Goal: Task Accomplishment & Management: Manage account settings

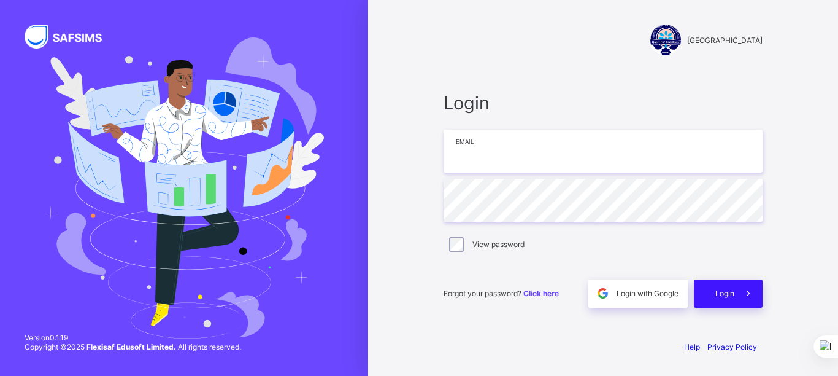
type input "**********"
click at [736, 277] on div "Forgot your password? Click here Login with Google Login" at bounding box center [603, 287] width 319 height 41
click at [730, 295] on span "Login" at bounding box center [725, 292] width 19 height 9
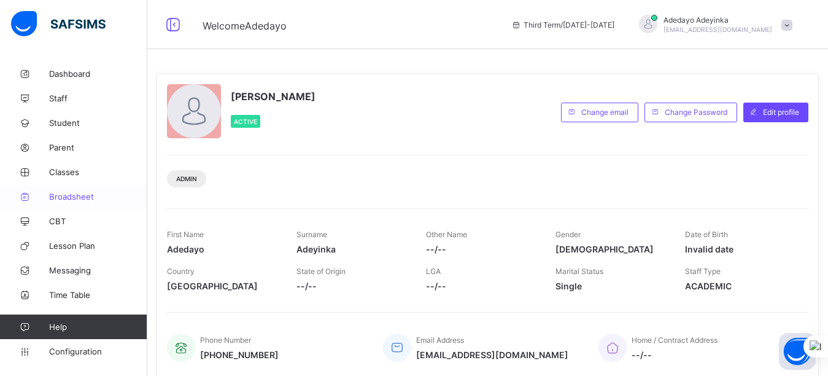
click at [83, 197] on span "Broadsheet" at bounding box center [98, 196] width 98 height 10
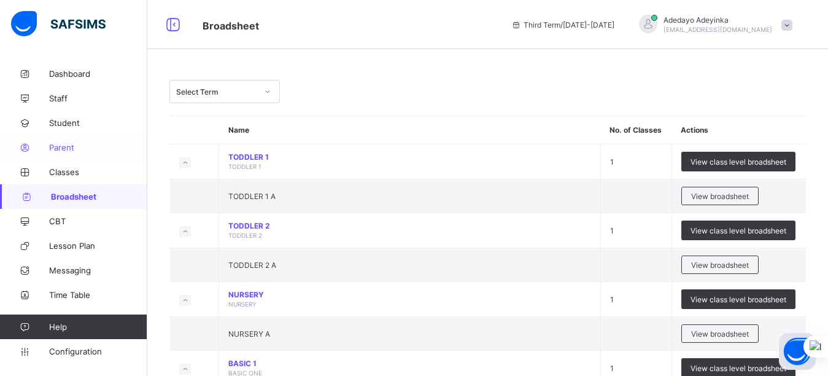
click at [74, 150] on span "Parent" at bounding box center [98, 147] width 98 height 10
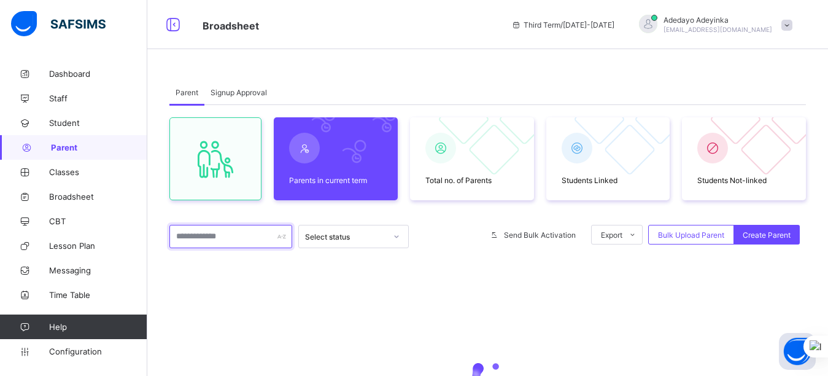
click at [231, 235] on input "text" at bounding box center [230, 236] width 123 height 23
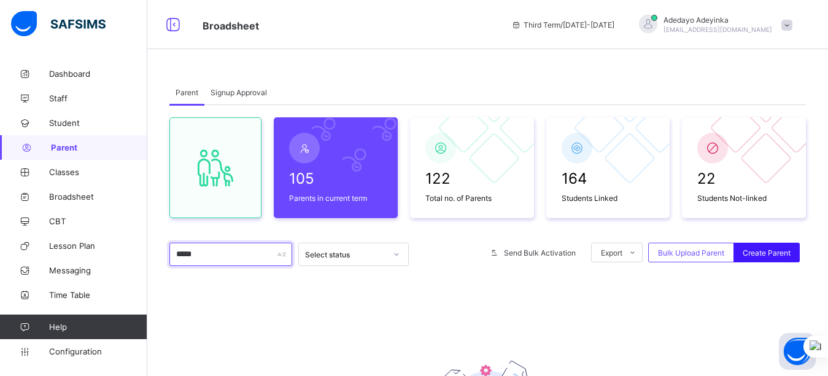
type input "*****"
click at [778, 257] on span "Create Parent" at bounding box center [767, 252] width 48 height 9
select select "**"
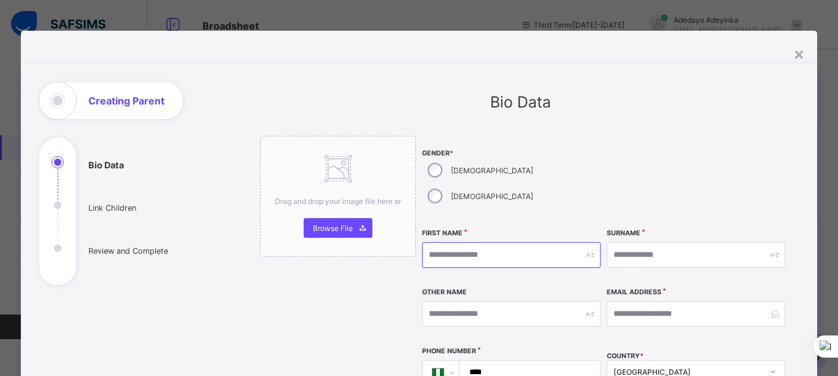
click at [483, 242] on input "text" at bounding box center [511, 255] width 179 height 26
type input "***"
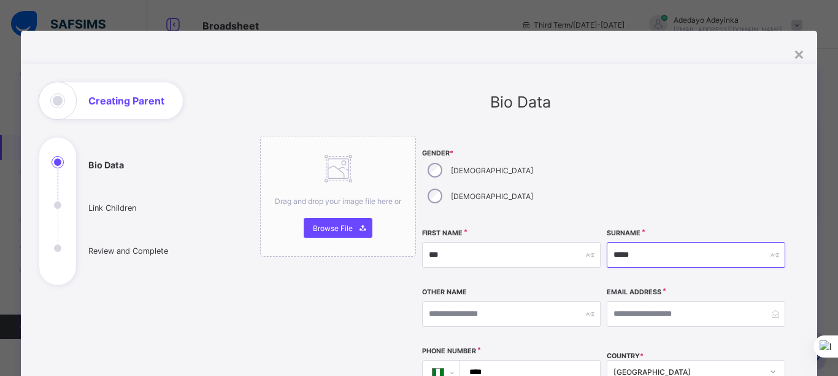
type input "*****"
click at [654, 301] on input "email" at bounding box center [696, 314] width 179 height 26
type input "**********"
click at [550, 360] on input "****" at bounding box center [527, 371] width 131 height 23
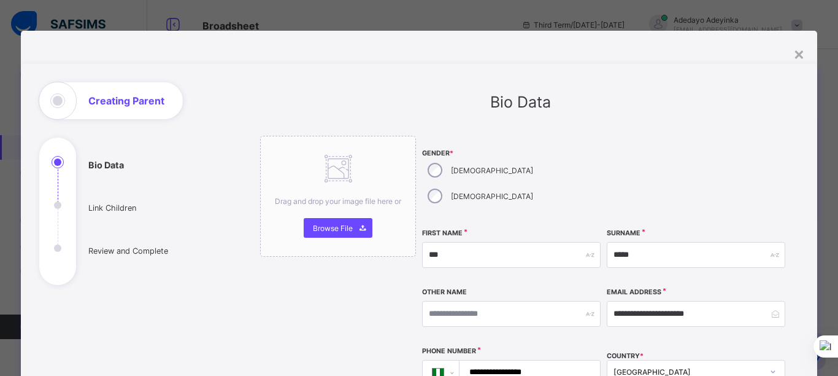
scroll to position [329, 0]
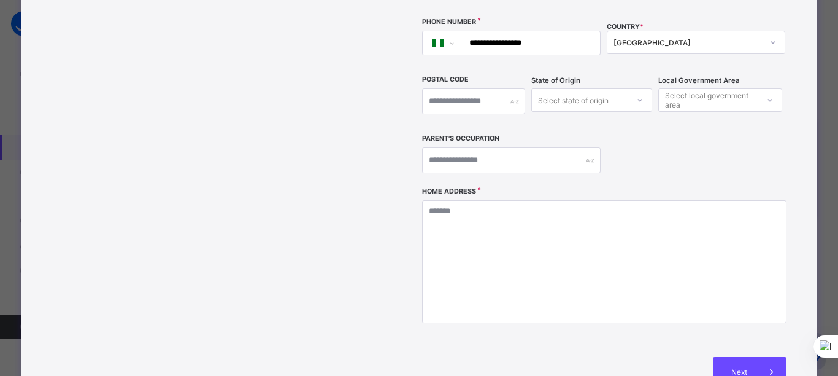
type input "**********"
click at [542, 147] on input "text" at bounding box center [511, 160] width 179 height 26
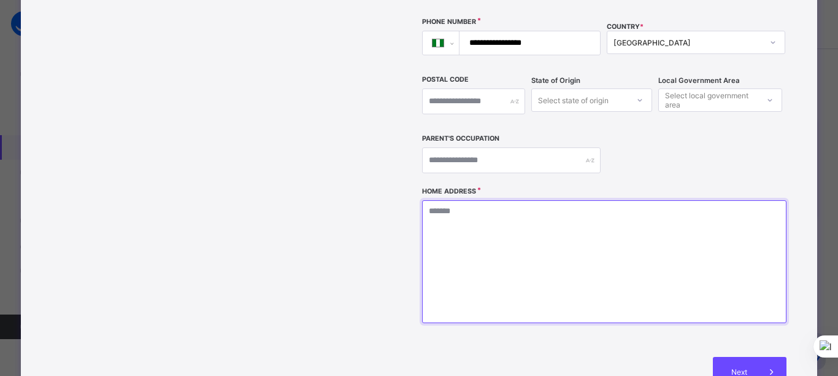
click at [554, 200] on textarea at bounding box center [604, 261] width 364 height 123
type textarea "**********"
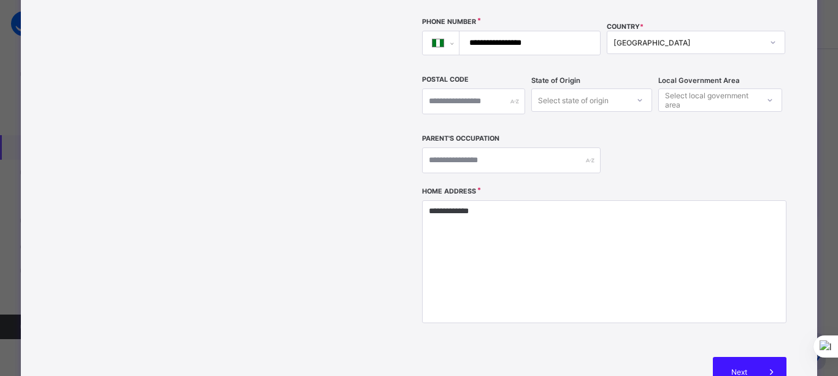
click at [735, 357] on div "Next" at bounding box center [750, 371] width 74 height 29
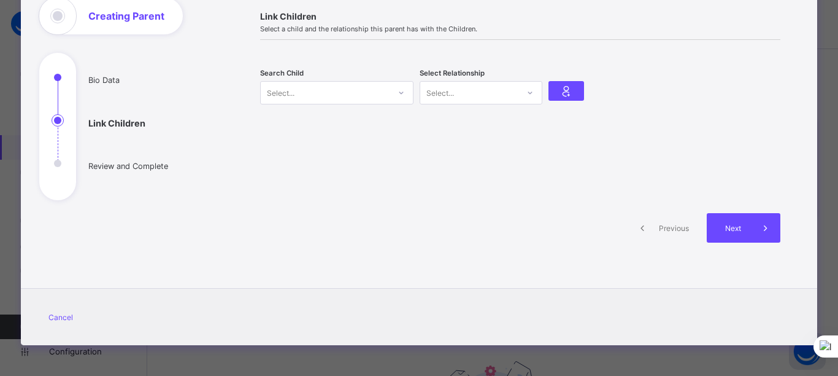
scroll to position [85, 0]
click at [361, 93] on div "Select..." at bounding box center [325, 92] width 129 height 17
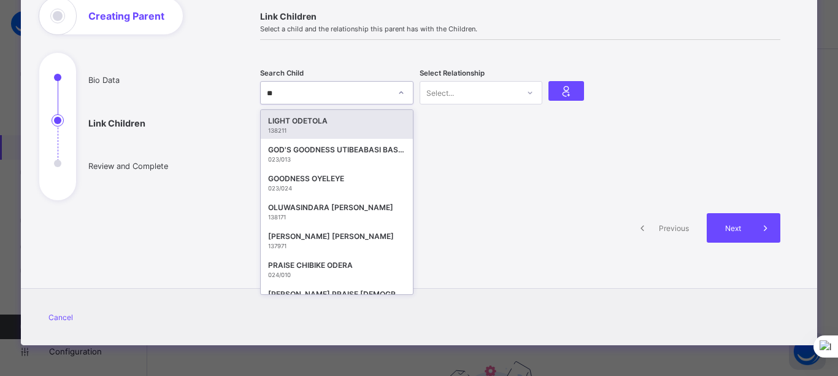
type input "*"
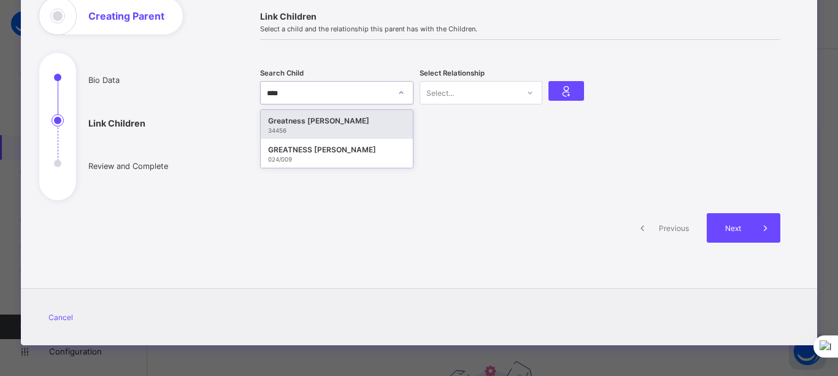
type input "*****"
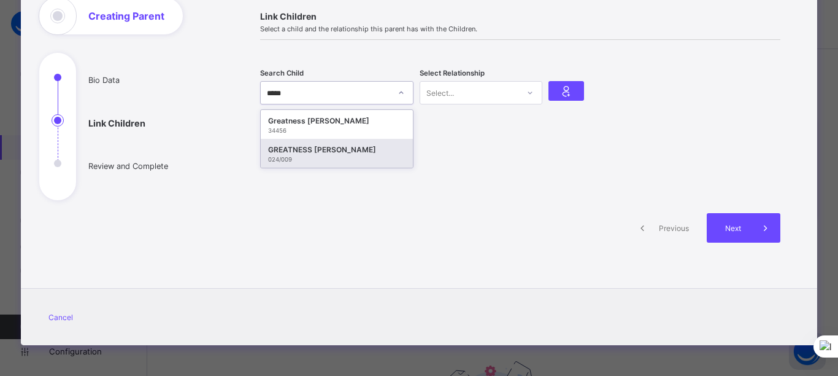
click at [367, 153] on div "GREATNESS [PERSON_NAME]" at bounding box center [336, 150] width 137 height 12
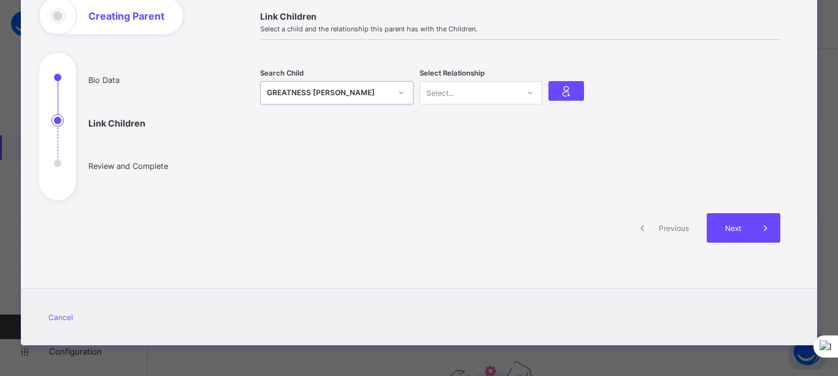
click at [487, 95] on div "Select..." at bounding box center [469, 92] width 98 height 17
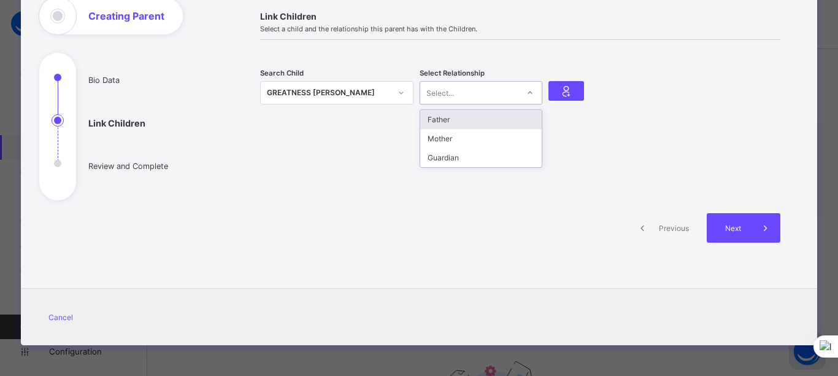
click at [487, 95] on div "Select..." at bounding box center [469, 92] width 98 height 17
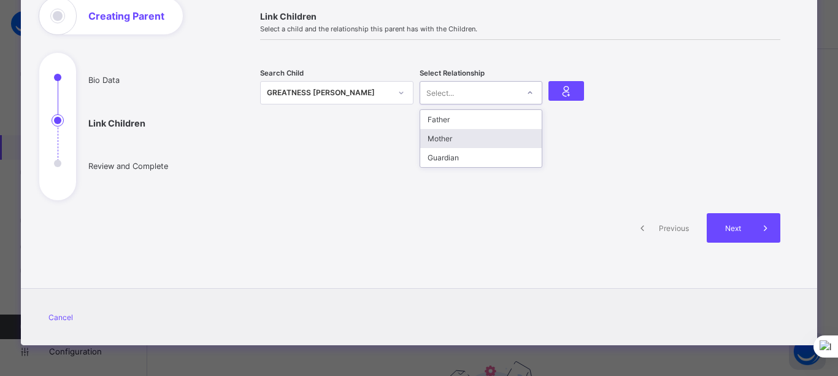
click at [479, 133] on div "Mother" at bounding box center [481, 138] width 122 height 19
click at [531, 109] on div "Select Relationship Mother" at bounding box center [481, 93] width 123 height 38
click at [568, 90] on icon at bounding box center [566, 90] width 17 height 15
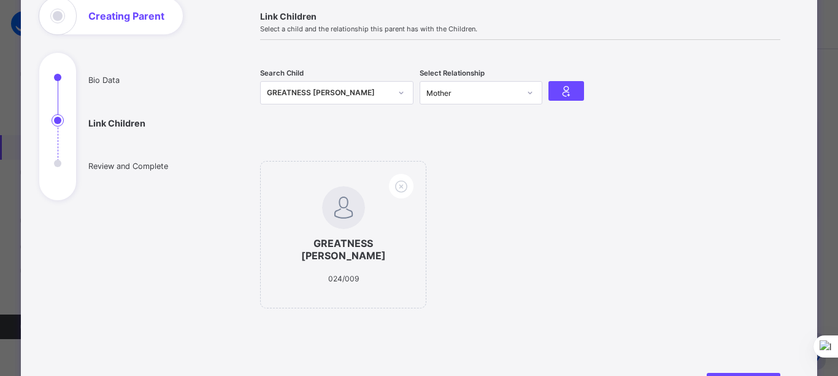
click at [360, 90] on div "GREATNESS [PERSON_NAME]" at bounding box center [329, 93] width 124 height 12
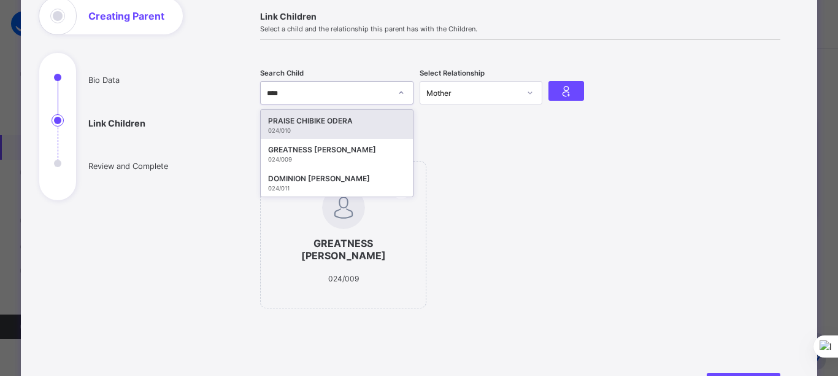
type input "*****"
click at [369, 122] on div "PRAISE CHIBIKE ODERA" at bounding box center [336, 121] width 137 height 12
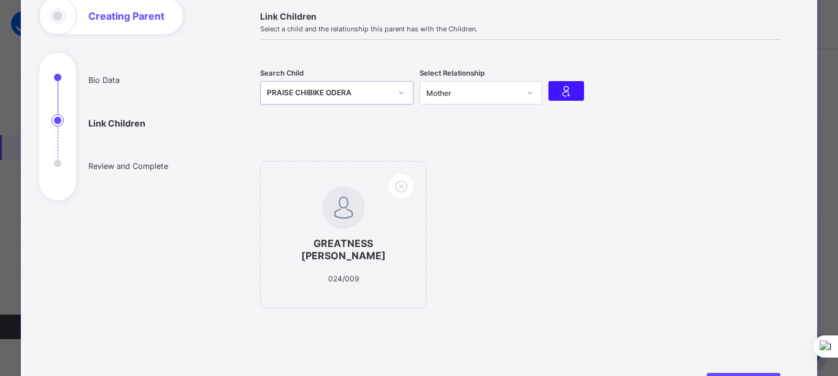
click at [569, 90] on icon at bounding box center [566, 90] width 17 height 15
drag, startPoint x: 569, startPoint y: 90, endPoint x: 367, endPoint y: 98, distance: 202.0
click at [569, 90] on icon at bounding box center [566, 90] width 17 height 15
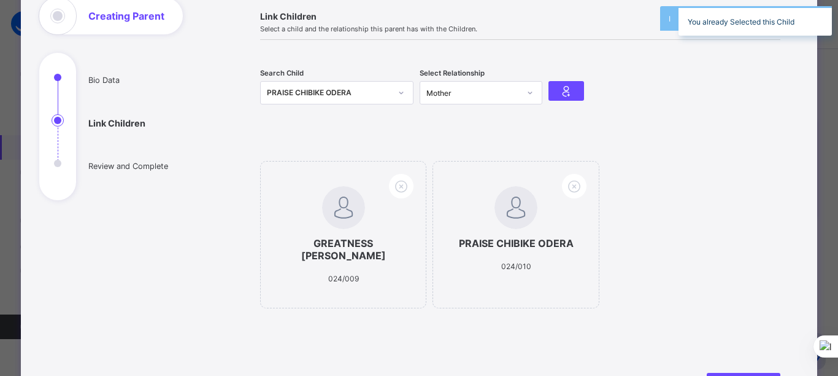
click at [367, 98] on div "PRAISE CHIBIKE ODERA" at bounding box center [329, 93] width 124 height 12
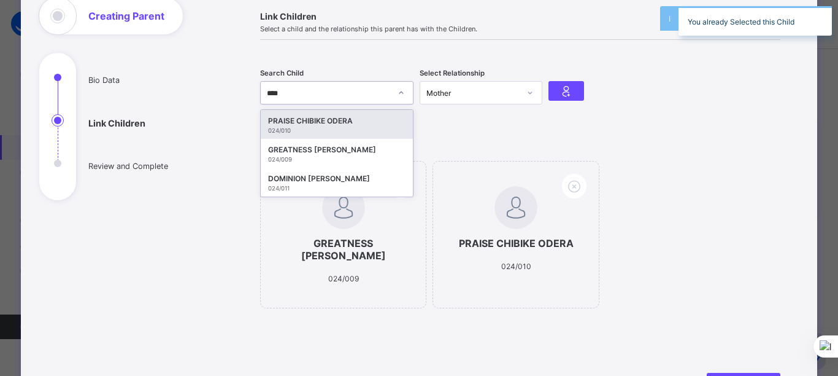
type input "*****"
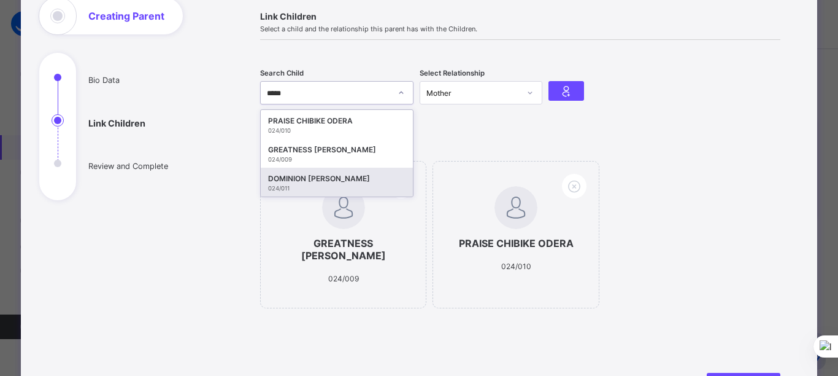
click at [365, 183] on div "DOMINION [PERSON_NAME]" at bounding box center [336, 178] width 137 height 12
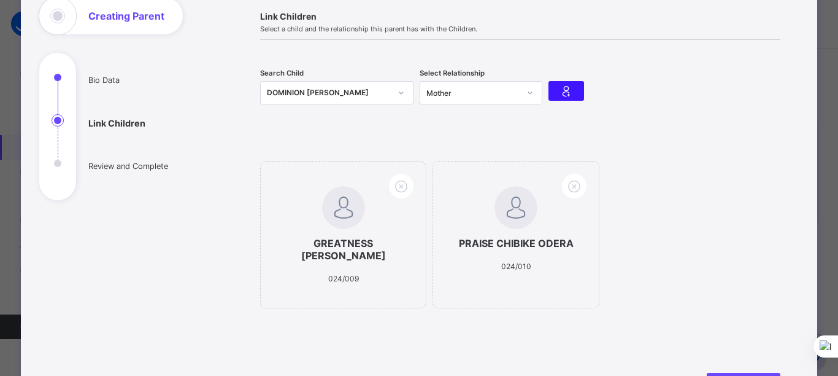
click at [565, 90] on icon at bounding box center [566, 90] width 17 height 15
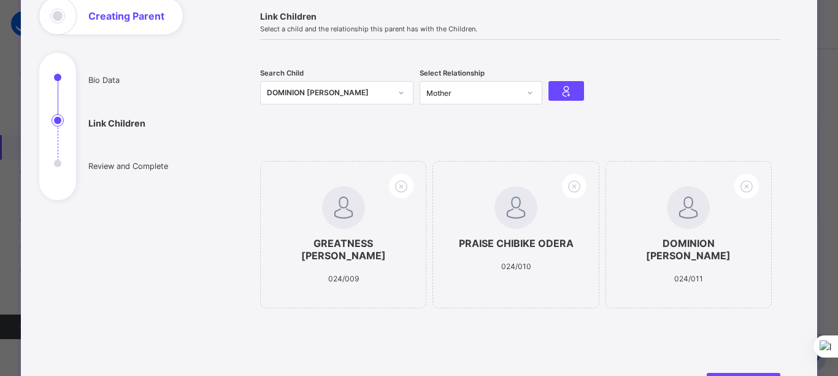
scroll to position [257, 0]
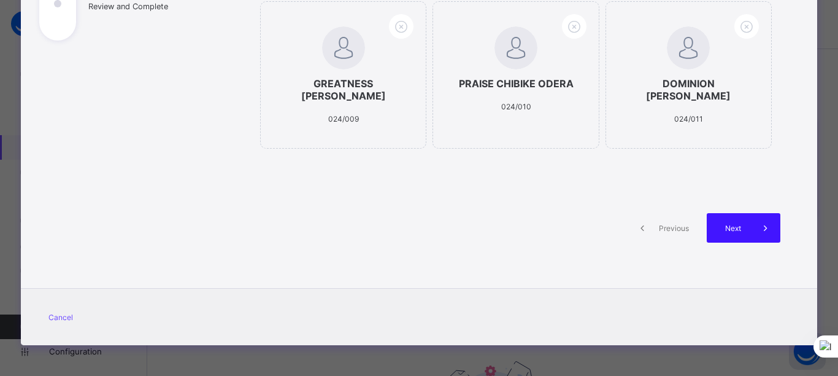
click at [738, 224] on span "Next" at bounding box center [733, 227] width 35 height 9
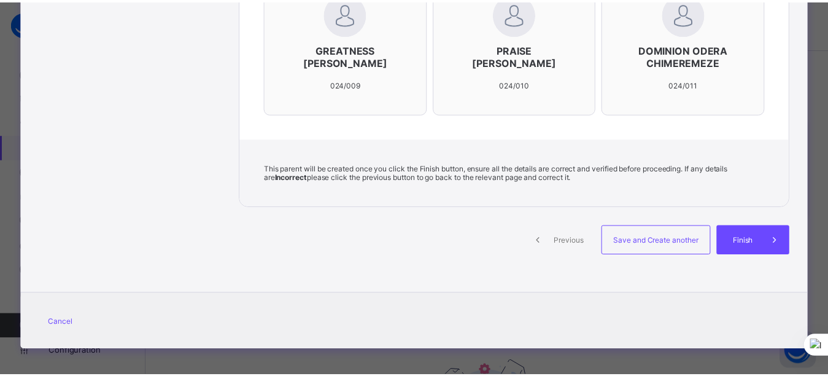
scroll to position [442, 0]
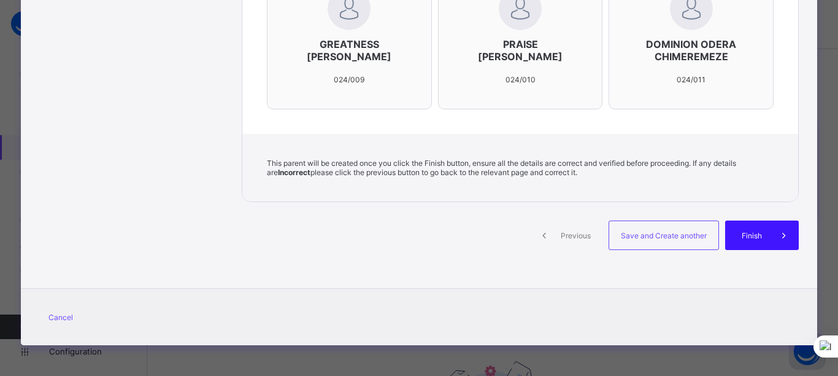
click at [752, 228] on div "Finish" at bounding box center [762, 234] width 74 height 29
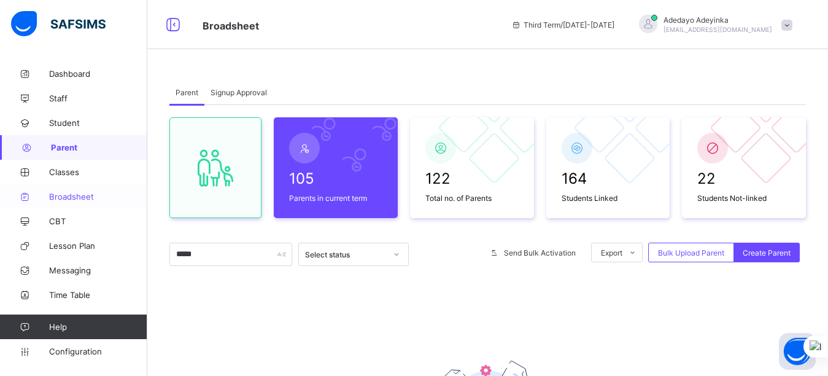
click at [82, 200] on span "Broadsheet" at bounding box center [98, 196] width 98 height 10
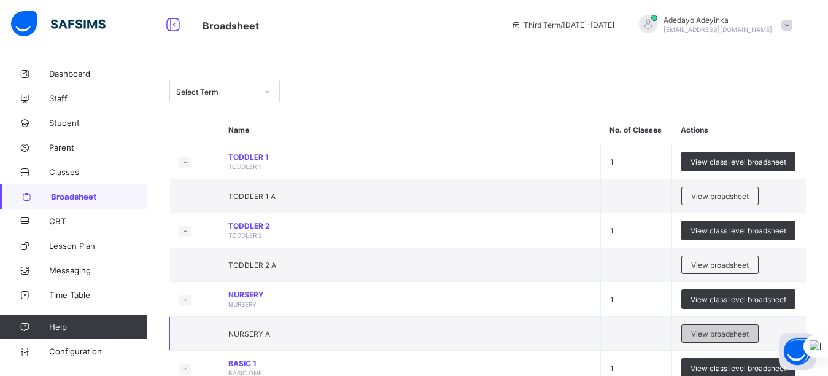
click at [731, 337] on span "View broadsheet" at bounding box center [720, 333] width 58 height 9
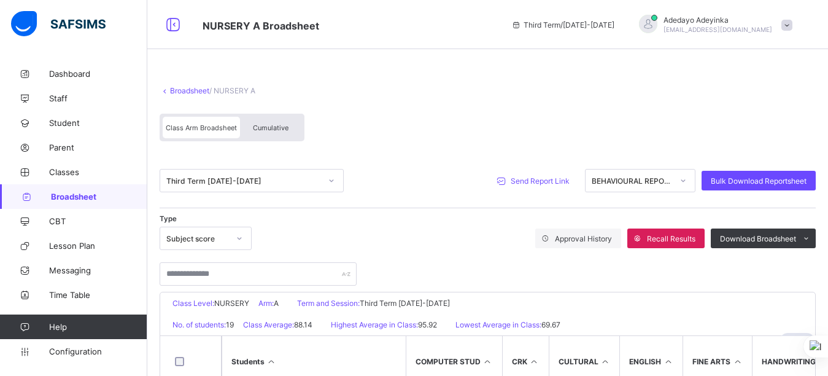
click at [557, 180] on span "Send Report Link" at bounding box center [540, 180] width 59 height 9
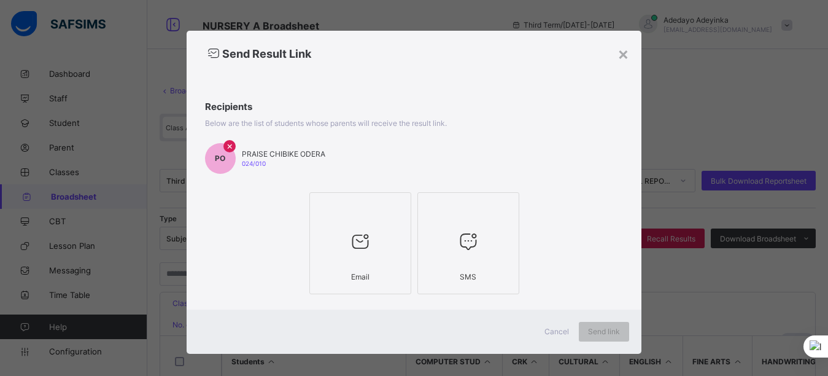
click at [380, 242] on div at bounding box center [360, 241] width 88 height 48
click at [371, 256] on div at bounding box center [360, 241] width 88 height 48
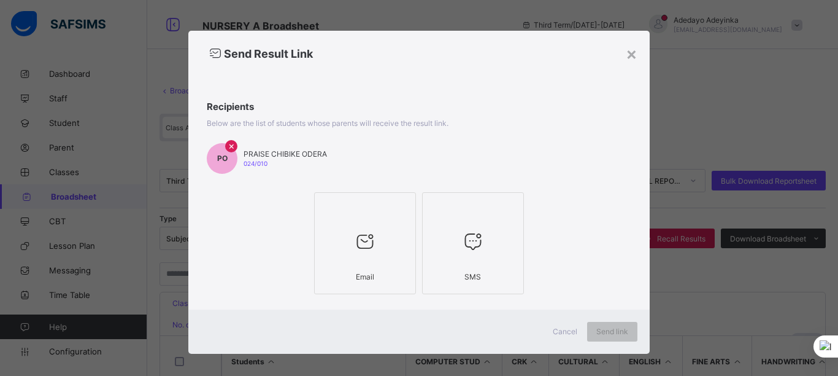
click at [371, 256] on div at bounding box center [365, 241] width 88 height 48
click at [600, 333] on span "Send link" at bounding box center [612, 330] width 32 height 9
click at [600, 333] on div "Send link" at bounding box center [612, 332] width 50 height 20
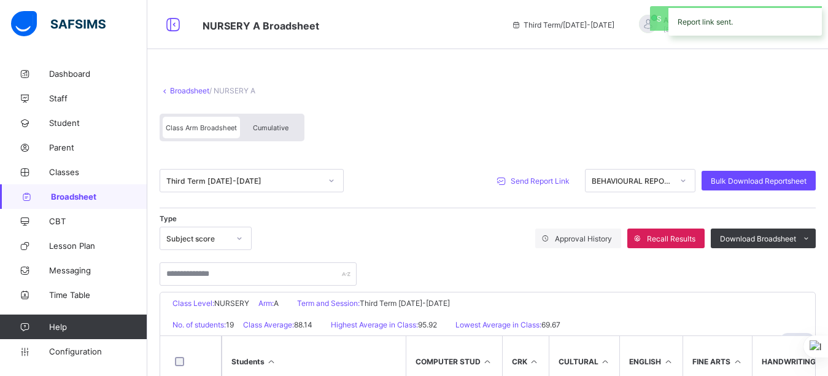
click at [86, 193] on span "Broadsheet" at bounding box center [99, 196] width 96 height 10
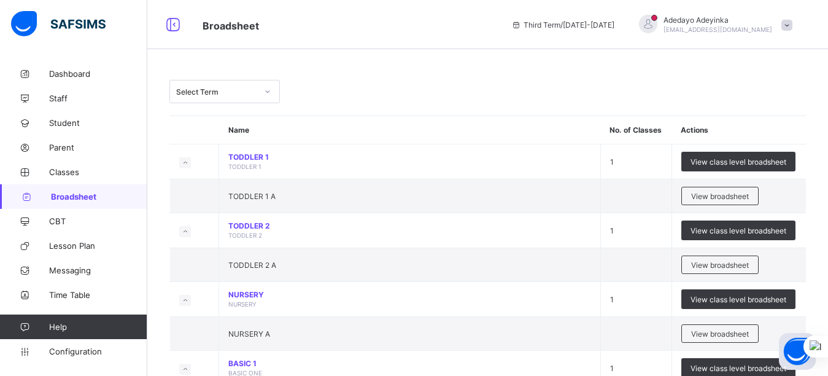
scroll to position [329, 0]
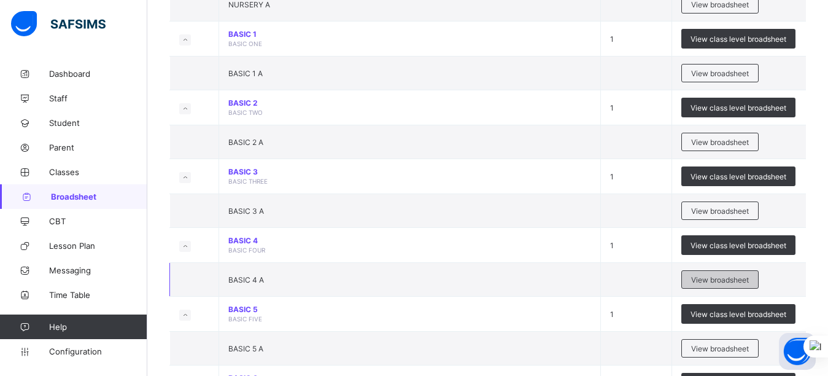
click at [730, 280] on span "View broadsheet" at bounding box center [720, 279] width 58 height 9
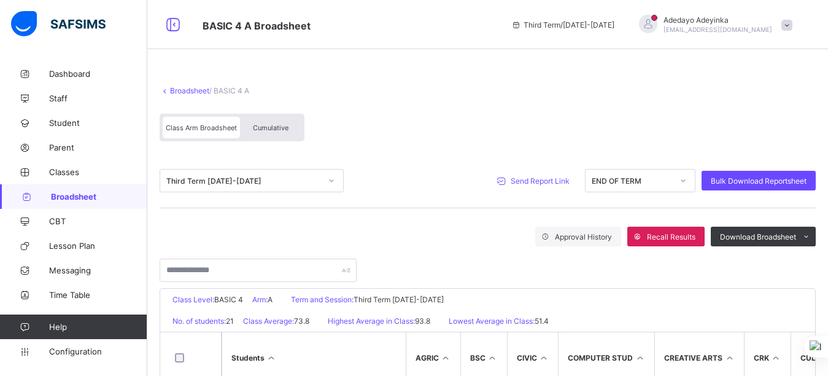
click at [547, 179] on span "Send Report Link" at bounding box center [540, 180] width 59 height 9
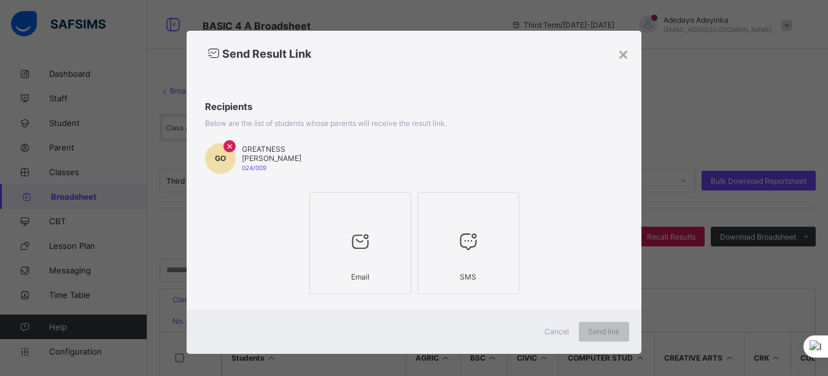
click at [366, 253] on div at bounding box center [360, 241] width 88 height 48
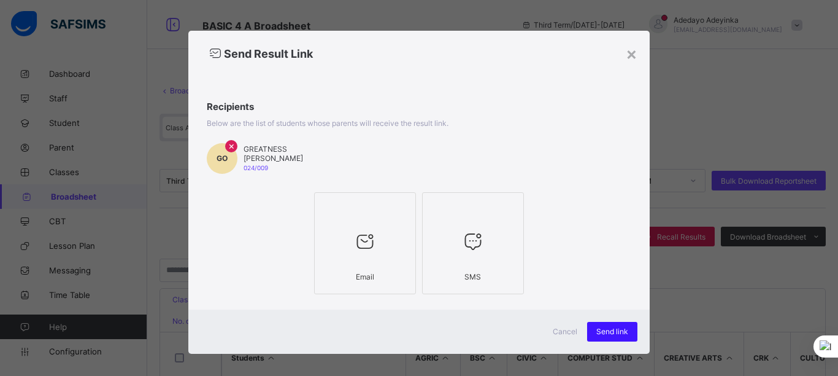
click at [606, 330] on span "Send link" at bounding box center [612, 330] width 32 height 9
click at [602, 334] on div "Send link" at bounding box center [612, 332] width 50 height 20
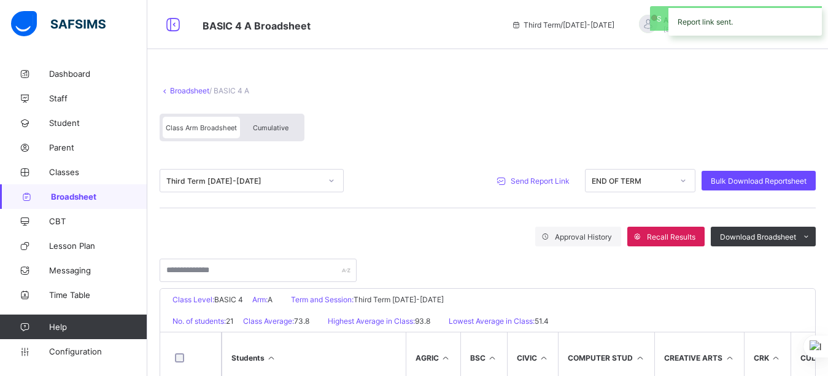
click at [81, 198] on span "Broadsheet" at bounding box center [99, 196] width 96 height 10
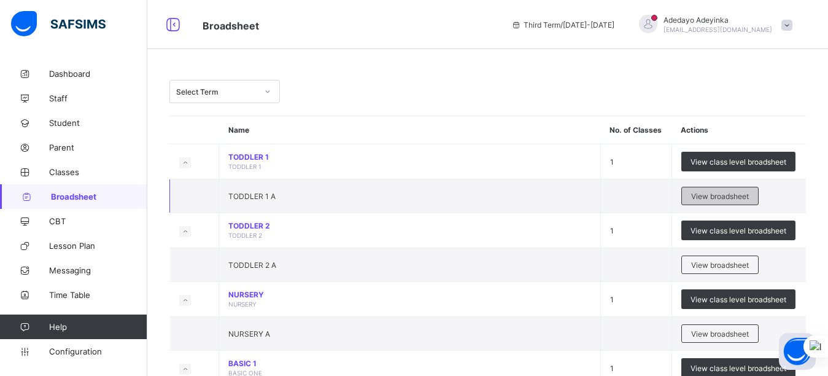
click at [731, 199] on span "View broadsheet" at bounding box center [720, 195] width 58 height 9
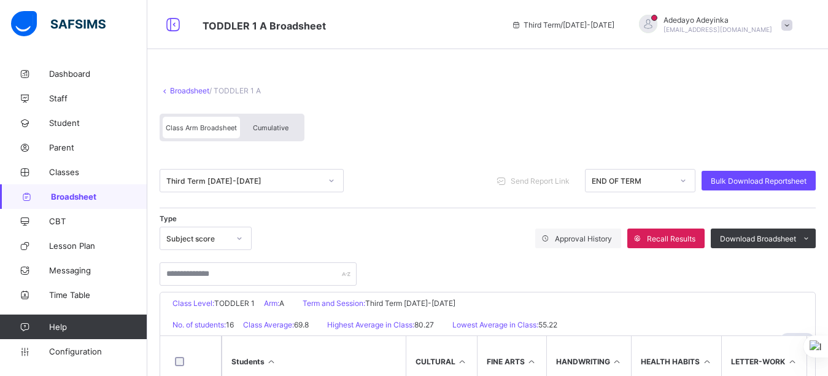
click at [82, 194] on span "Broadsheet" at bounding box center [99, 196] width 96 height 10
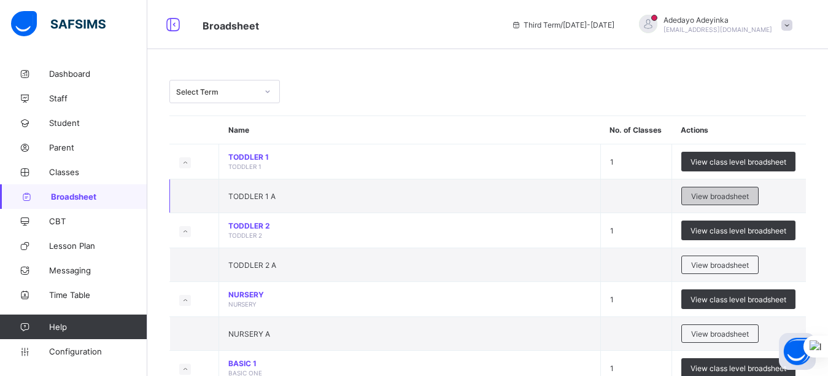
click at [723, 196] on span "View broadsheet" at bounding box center [720, 195] width 58 height 9
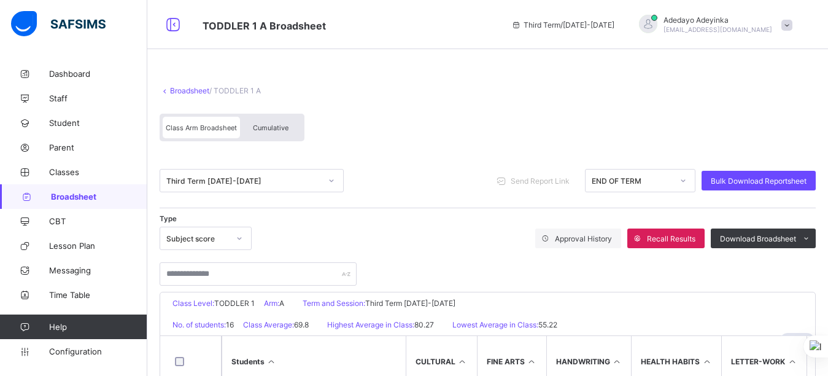
scroll to position [291, 0]
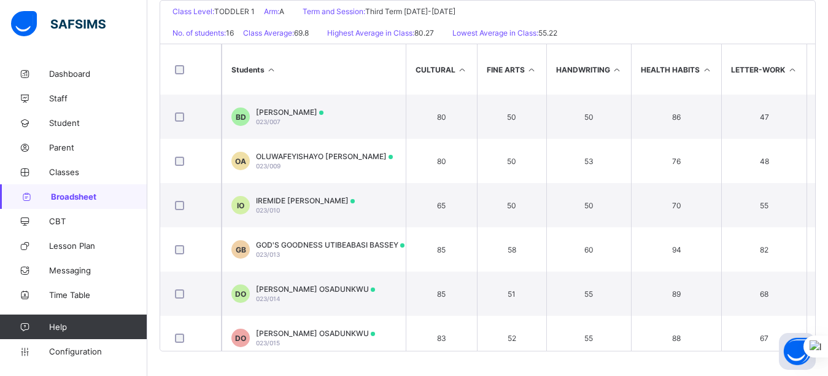
click at [356, 83] on th "Students" at bounding box center [314, 69] width 184 height 50
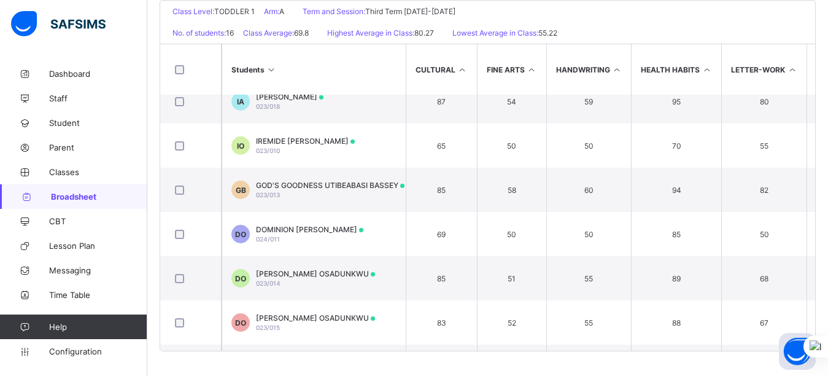
scroll to position [295, 0]
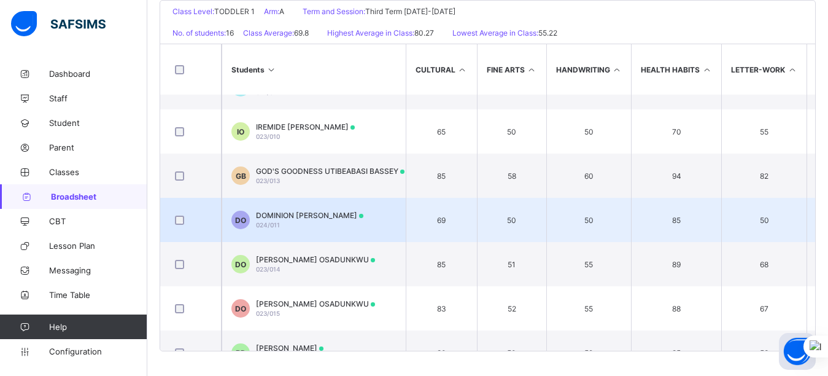
click at [174, 220] on div at bounding box center [190, 219] width 36 height 9
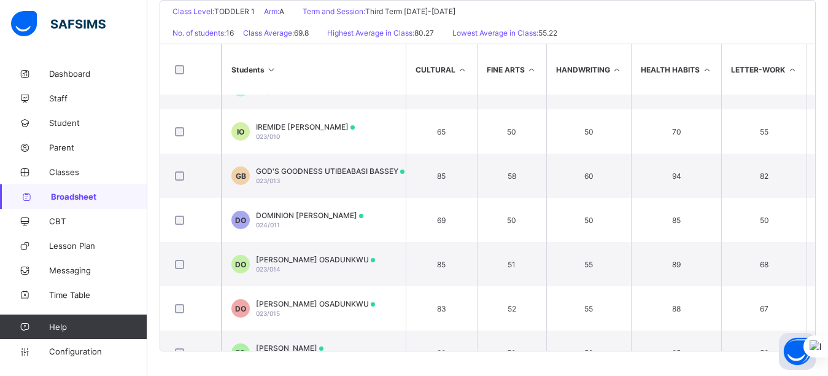
scroll to position [0, 0]
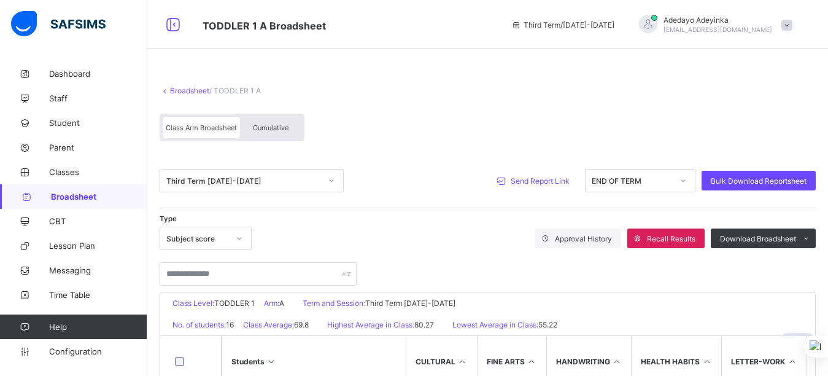
click at [570, 174] on div "Send Report Link" at bounding box center [535, 181] width 88 height 20
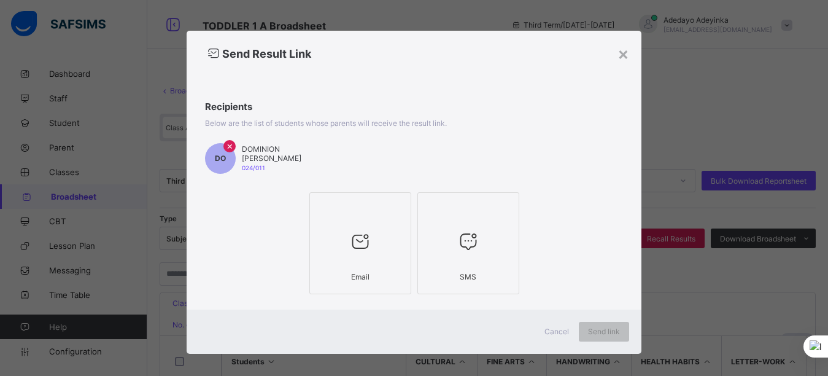
click at [360, 245] on icon at bounding box center [360, 241] width 26 height 22
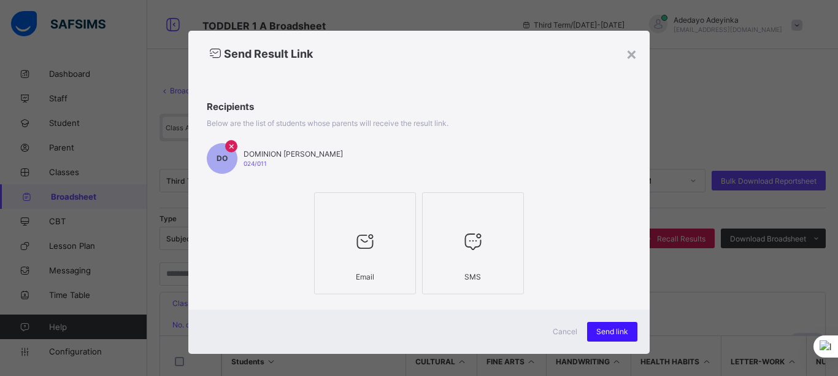
click at [604, 336] on div "Send link" at bounding box center [612, 332] width 50 height 20
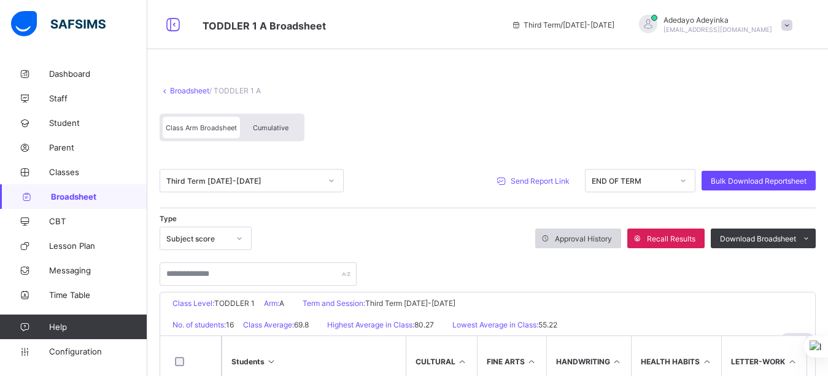
click at [593, 238] on span "Approval History" at bounding box center [583, 238] width 57 height 9
click at [54, 151] on span "Parent" at bounding box center [98, 147] width 98 height 10
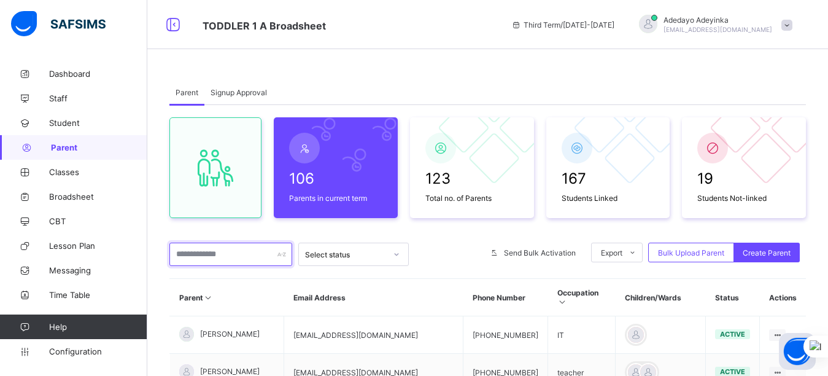
click at [200, 252] on input "text" at bounding box center [230, 253] width 123 height 23
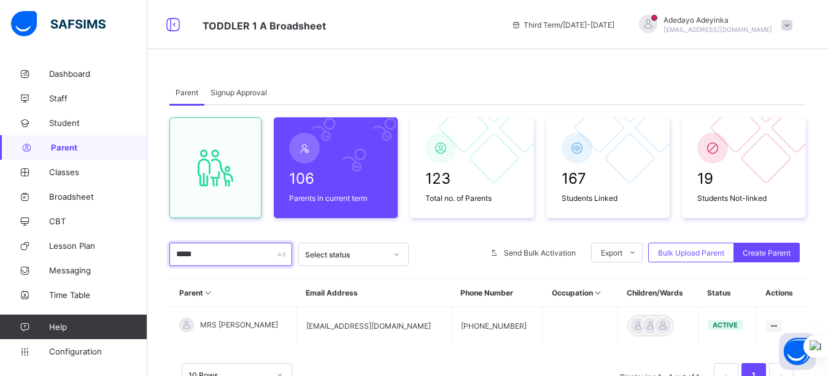
scroll to position [55, 0]
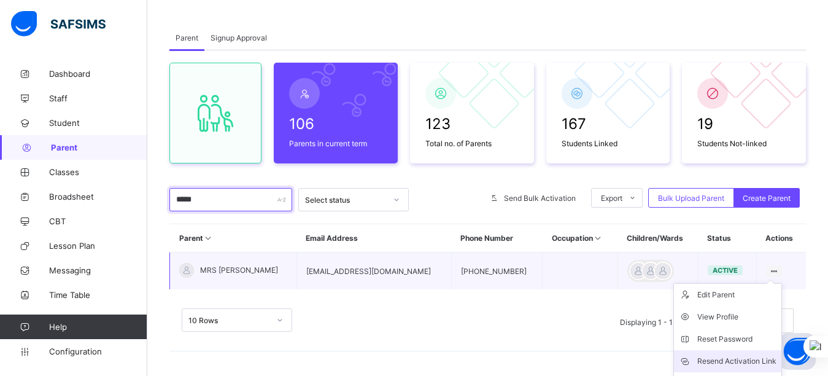
type input "*****"
click at [746, 360] on div "Resend Activation Link" at bounding box center [736, 361] width 79 height 12
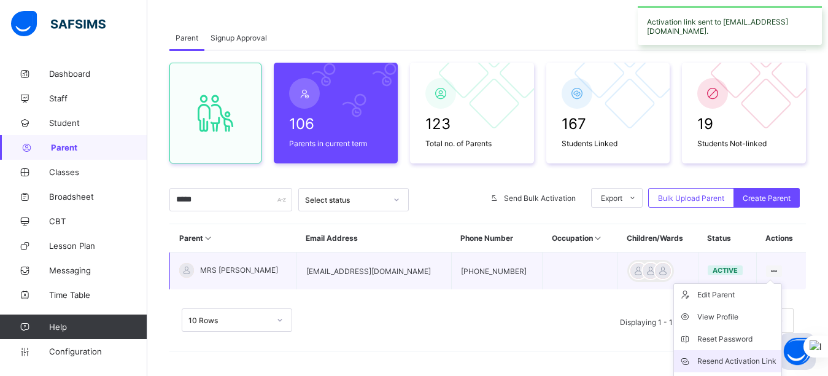
click at [747, 361] on div "Resend Activation Link" at bounding box center [736, 361] width 79 height 12
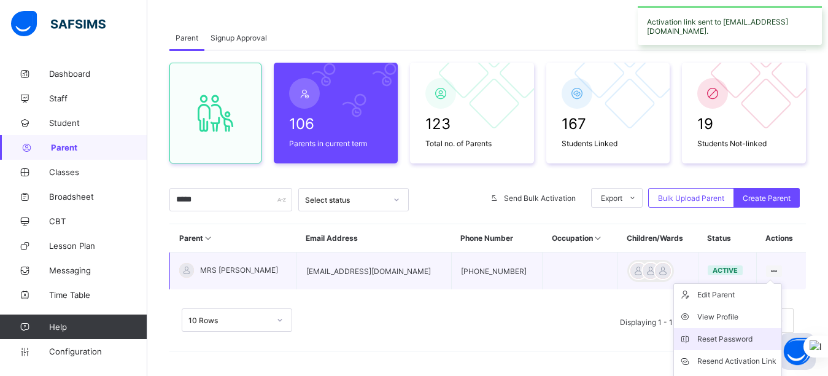
click at [737, 338] on div "Reset Password" at bounding box center [736, 339] width 79 height 12
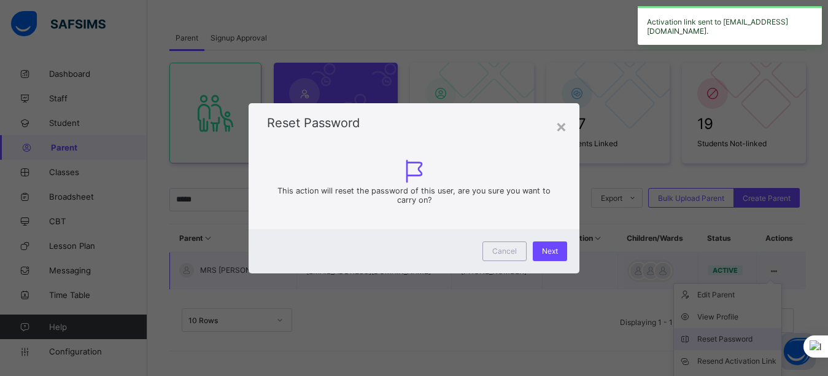
click at [737, 338] on div "× Reset Password This action will reset the password of this user, are you sure…" at bounding box center [414, 188] width 828 height 376
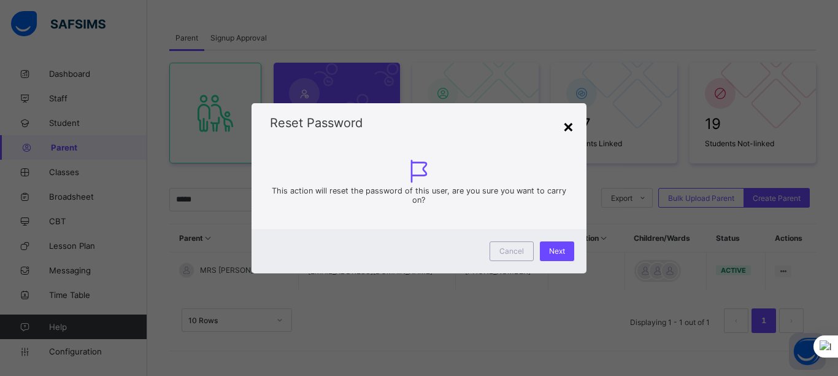
click at [571, 133] on div "×" at bounding box center [569, 125] width 12 height 21
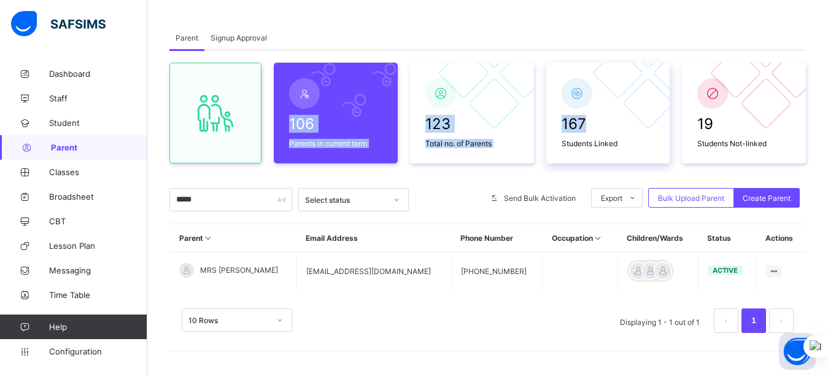
scroll to position [44, 0]
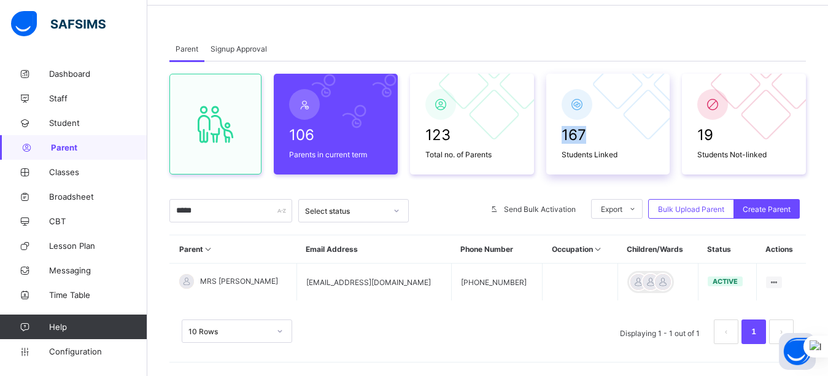
drag, startPoint x: 569, startPoint y: 133, endPoint x: 612, endPoint y: 92, distance: 59.5
click at [612, 92] on div "167 Students Linked" at bounding box center [608, 124] width 124 height 101
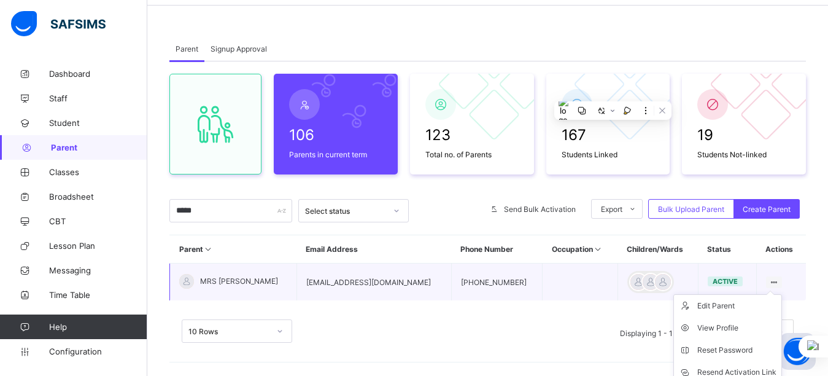
click at [773, 294] on ul "Edit Parent View Profile Reset Password Resend Activation Link Change Email Lin…" at bounding box center [727, 372] width 109 height 156
click at [743, 350] on div "Reset Password" at bounding box center [736, 350] width 79 height 12
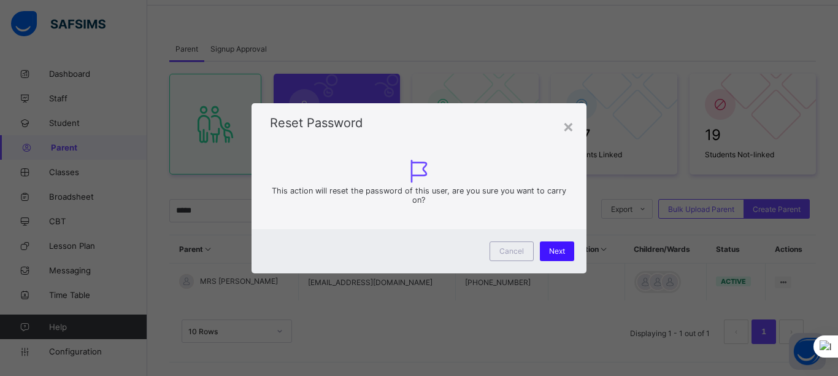
click at [556, 249] on span "Next" at bounding box center [557, 250] width 16 height 9
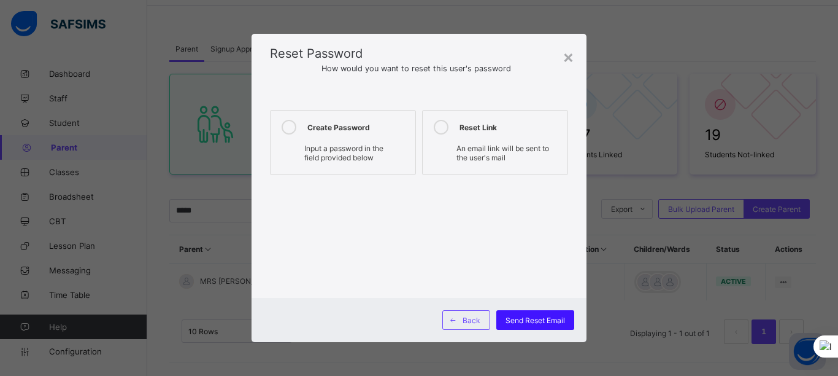
click at [542, 316] on span "Send Reset Email" at bounding box center [536, 319] width 60 height 9
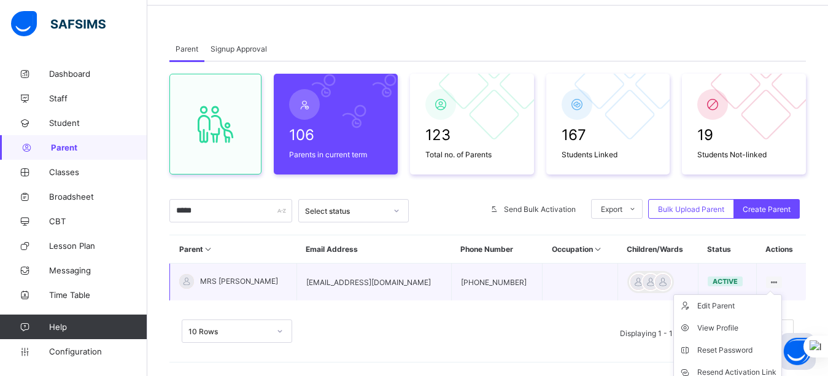
click at [780, 294] on ul "Edit Parent View Profile Reset Password Resend Activation Link Change Email Lin…" at bounding box center [727, 372] width 109 height 156
click at [742, 351] on div "Reset Password" at bounding box center [736, 350] width 79 height 12
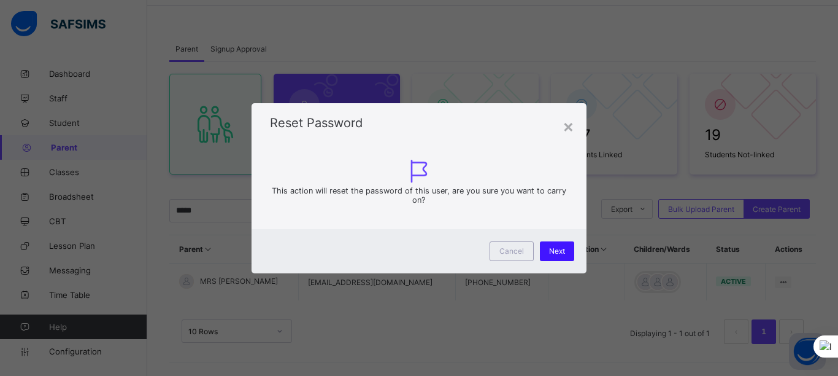
click at [561, 253] on span "Next" at bounding box center [557, 250] width 16 height 9
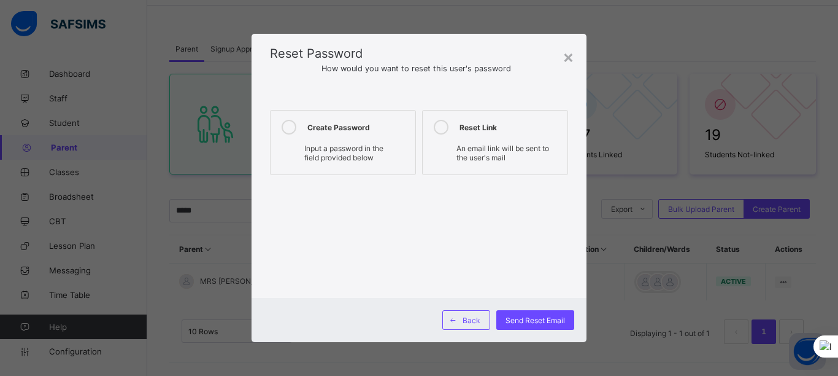
click at [375, 144] on span "Input a password in the field provided below" at bounding box center [343, 153] width 79 height 18
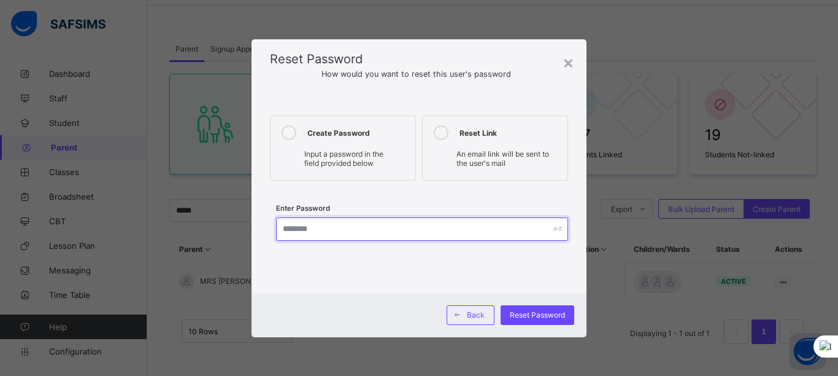
click at [365, 225] on input "text" at bounding box center [422, 228] width 292 height 23
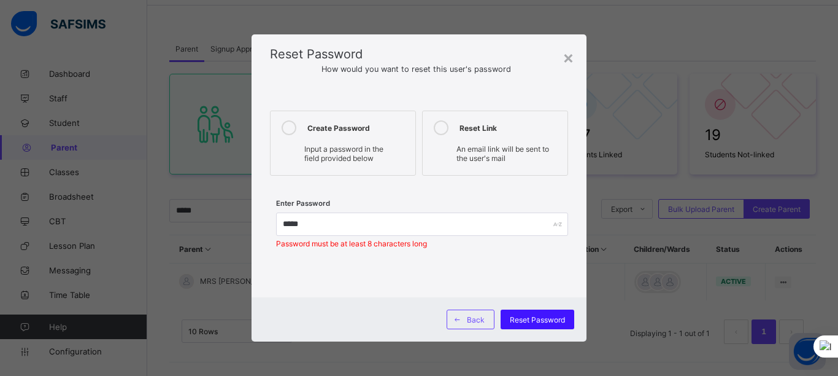
click at [536, 322] on span "Reset Password" at bounding box center [537, 319] width 55 height 9
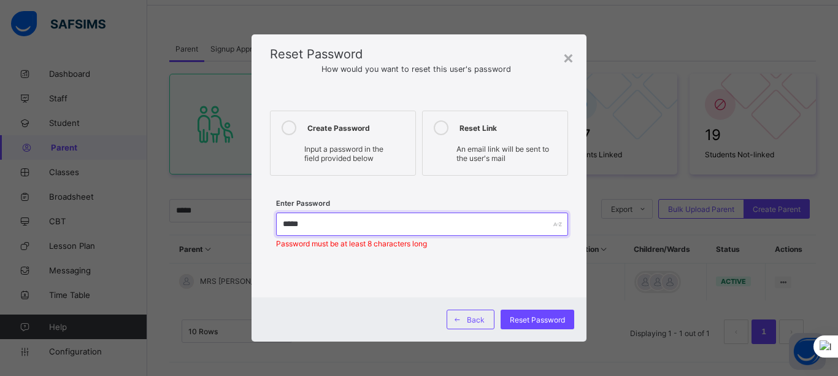
click at [351, 225] on input "*****" at bounding box center [422, 223] width 292 height 23
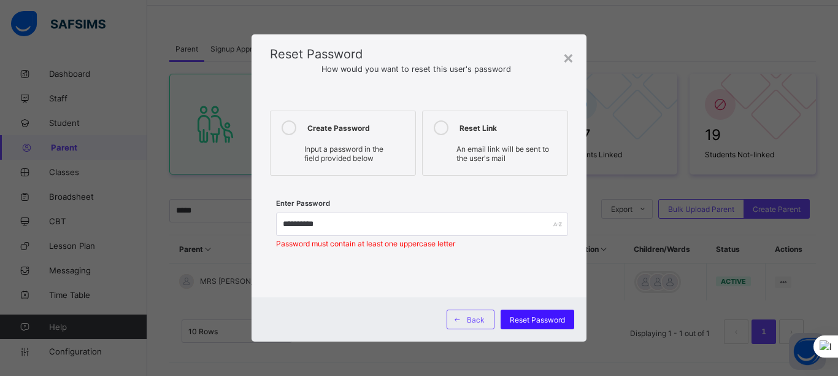
click at [521, 318] on span "Reset Password" at bounding box center [537, 319] width 55 height 9
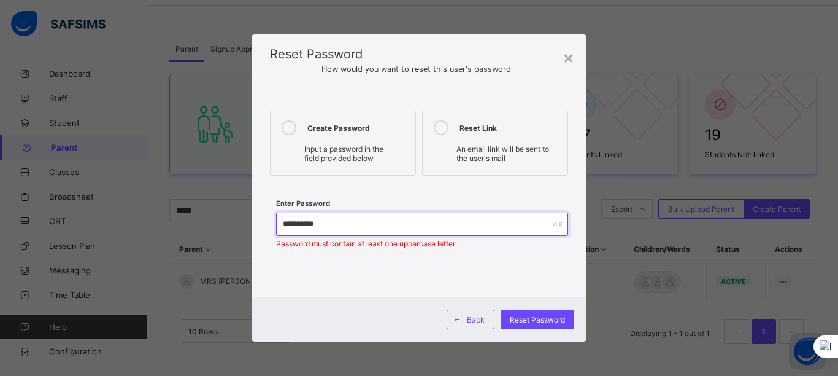
click at [288, 226] on input "**********" at bounding box center [422, 223] width 292 height 23
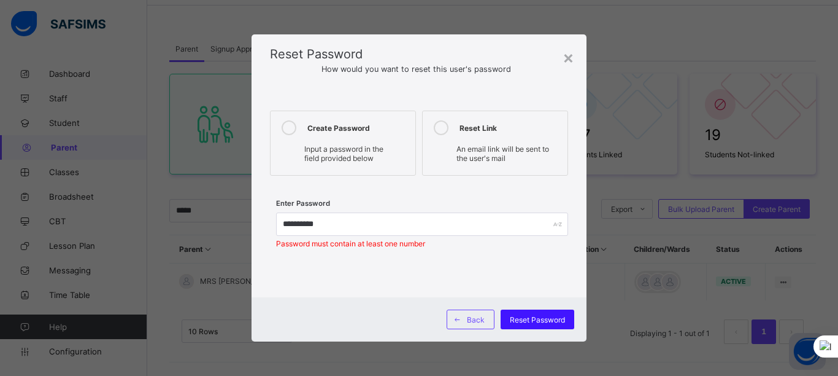
click at [541, 320] on span "Reset Password" at bounding box center [537, 319] width 55 height 9
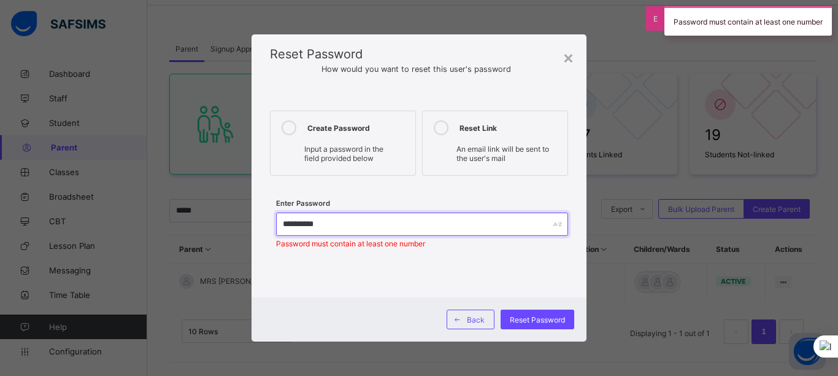
click at [455, 226] on input "**********" at bounding box center [422, 223] width 292 height 23
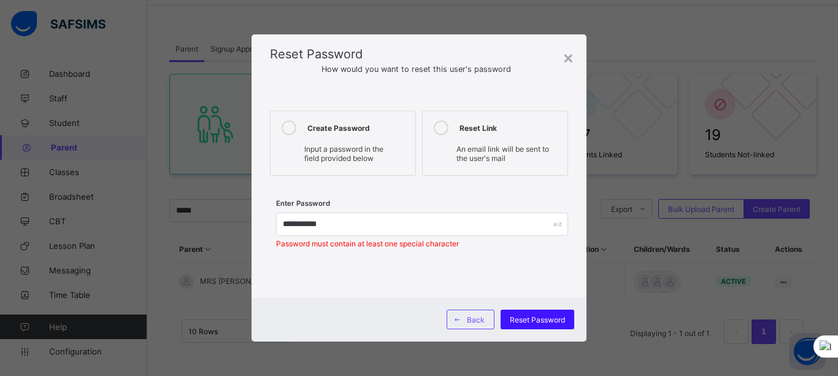
click at [552, 325] on div "Reset Password" at bounding box center [538, 319] width 74 height 20
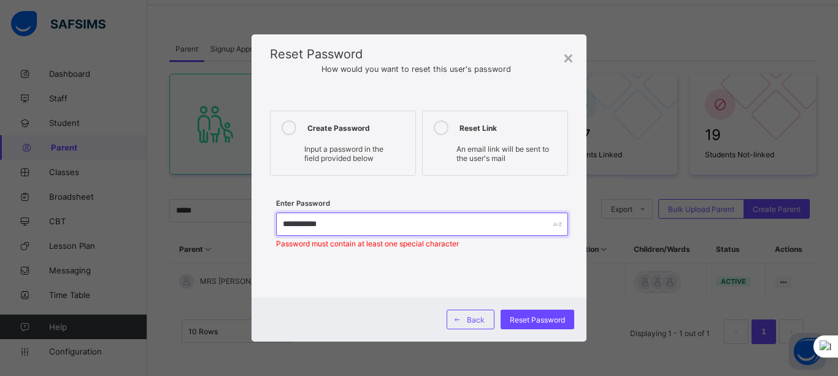
click at [507, 227] on input "**********" at bounding box center [422, 223] width 292 height 23
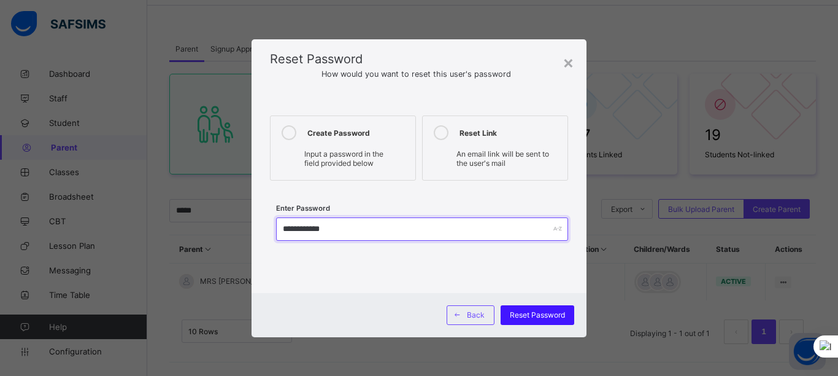
type input "**********"
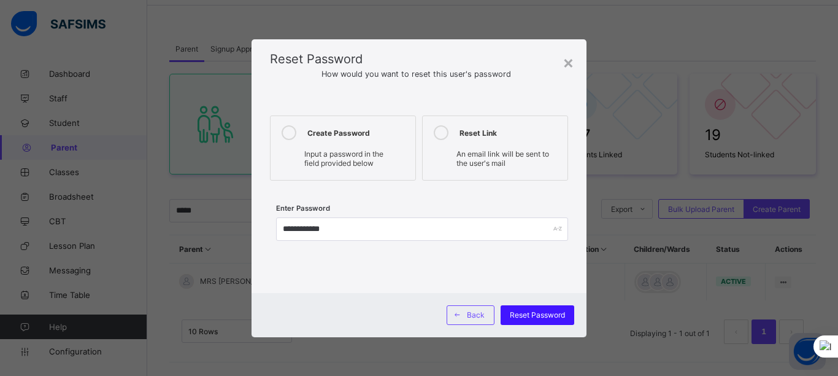
click at [544, 311] on span "Reset Password" at bounding box center [537, 314] width 55 height 9
